Goal: Information Seeking & Learning: Learn about a topic

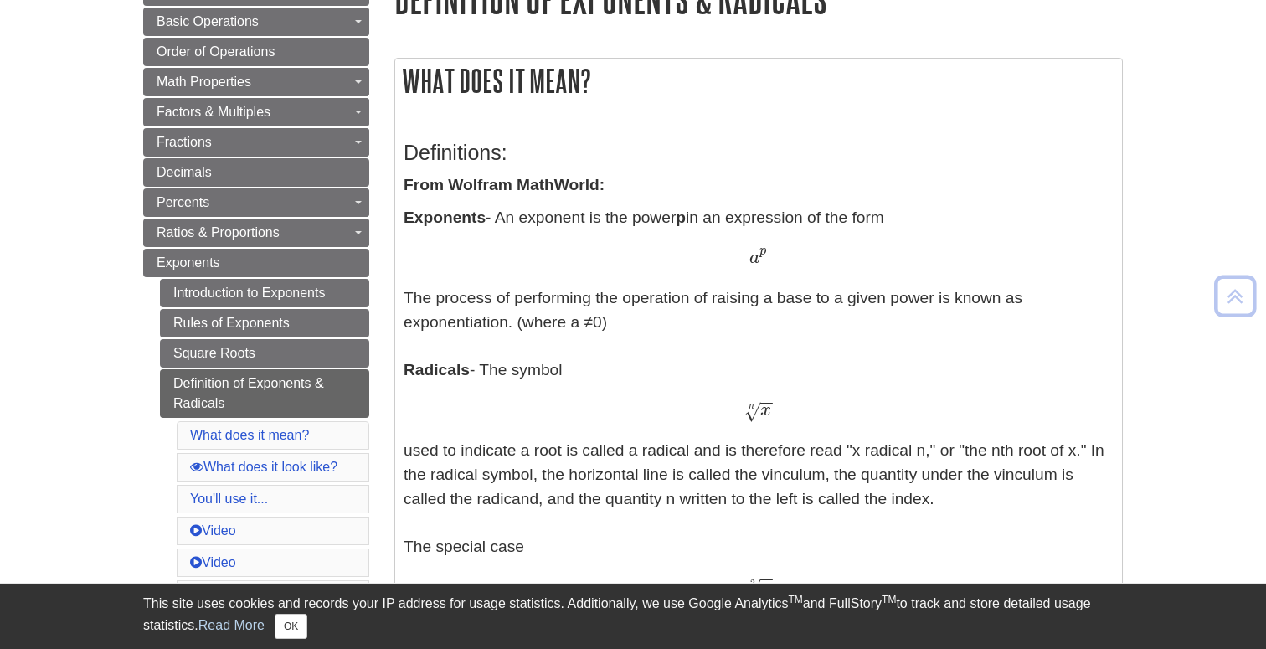
scroll to position [243, 0]
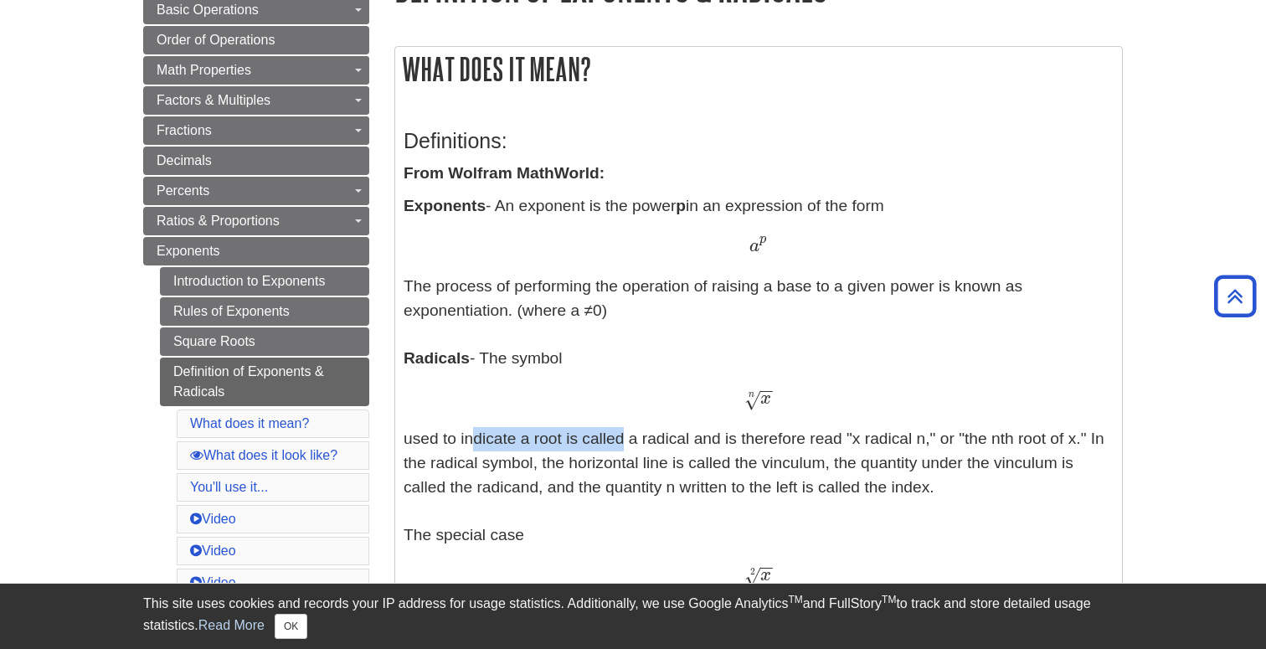
drag, startPoint x: 463, startPoint y: 440, endPoint x: 614, endPoint y: 447, distance: 151.7
click at [614, 447] on p "Exponents - An exponent is the power p in an expression of the form a p a p The…" at bounding box center [758, 660] width 710 height 932
click at [694, 439] on p "Exponents - An exponent is the power p in an expression of the form a p a p The…" at bounding box center [758, 660] width 710 height 932
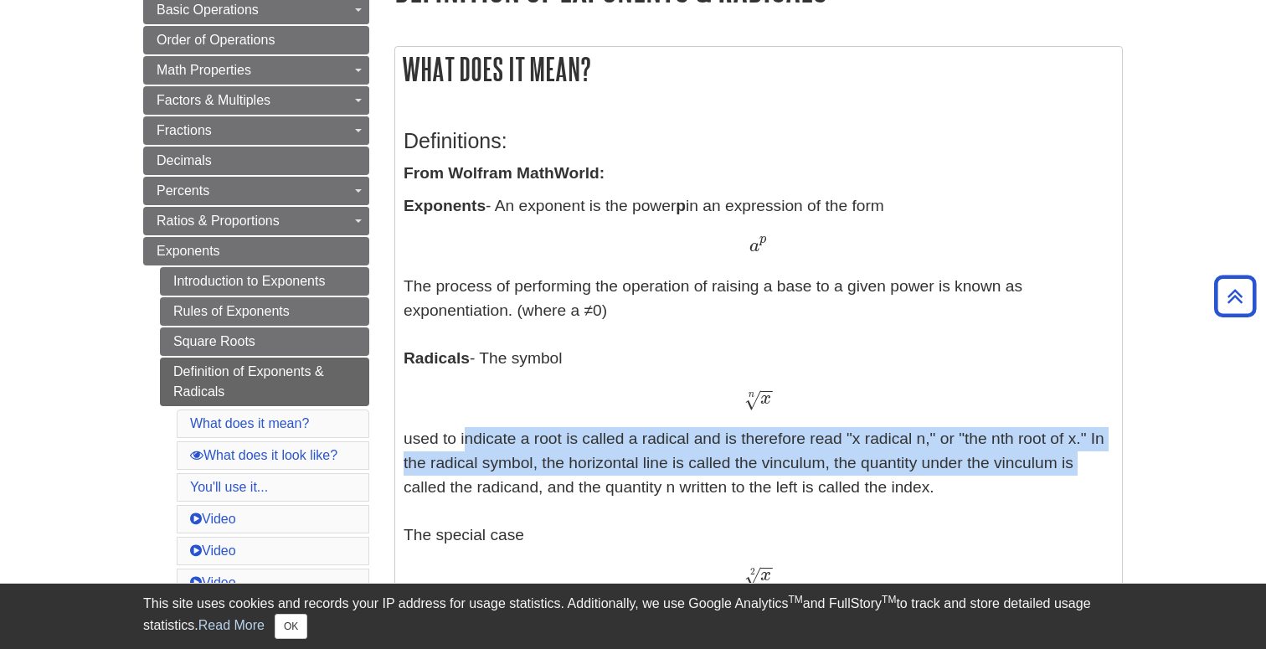
drag, startPoint x: 460, startPoint y: 439, endPoint x: 1074, endPoint y: 470, distance: 614.3
click at [1074, 470] on p "Exponents - An exponent is the power p in an expression of the form a p a p The…" at bounding box center [758, 660] width 710 height 932
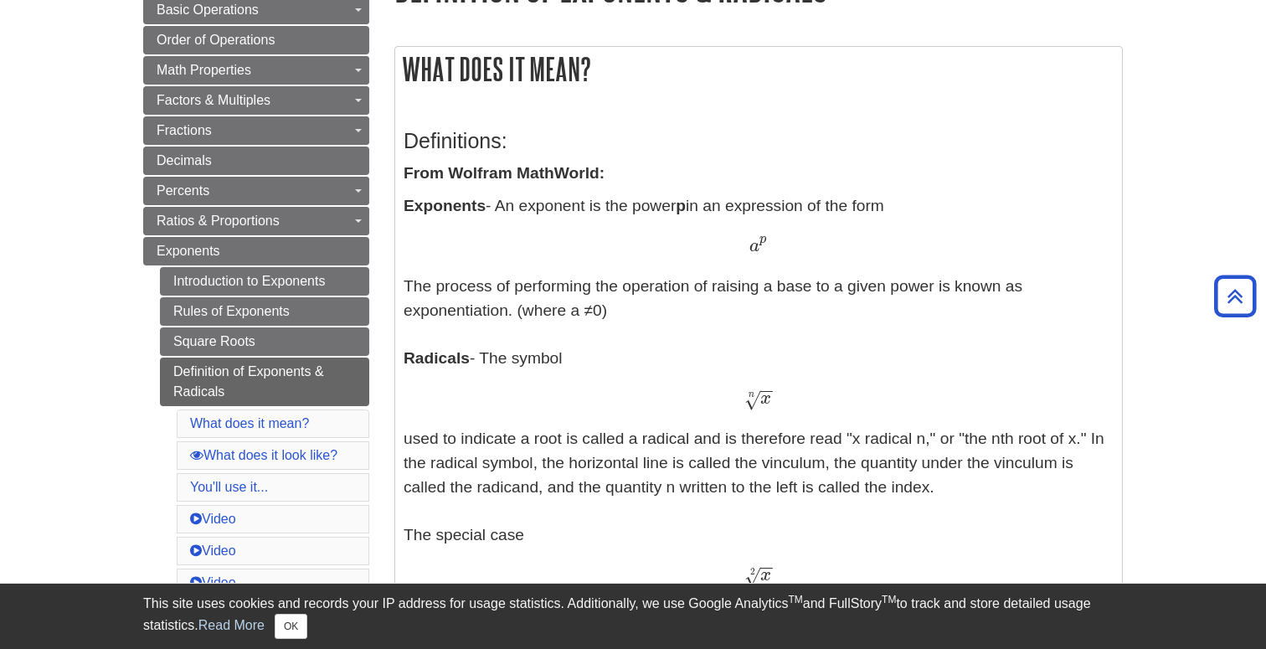
click at [1026, 488] on p "Exponents - An exponent is the power p in an expression of the form a p a p The…" at bounding box center [758, 660] width 710 height 932
drag, startPoint x: 584, startPoint y: 461, endPoint x: 950, endPoint y: 492, distance: 367.1
click at [950, 492] on p "Exponents - An exponent is the power p in an expression of the form a p a p The…" at bounding box center [758, 660] width 710 height 932
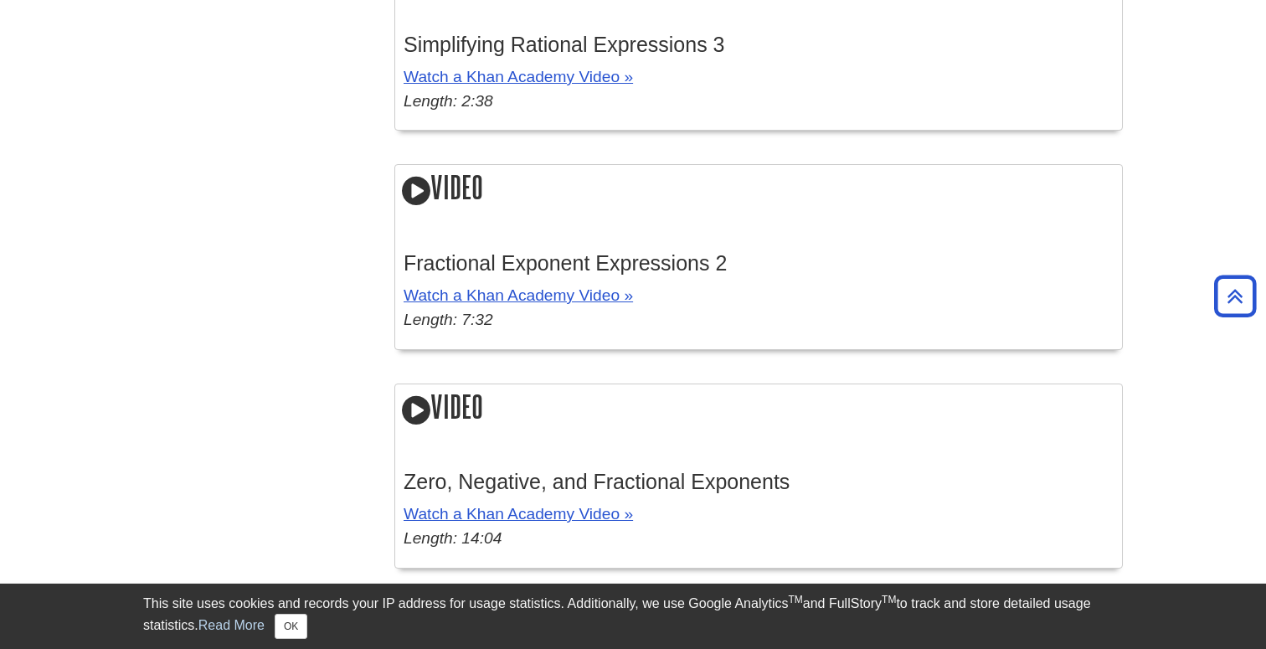
scroll to position [2957, 0]
